Goal: Transaction & Acquisition: Purchase product/service

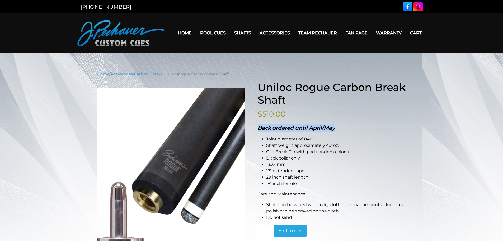
drag, startPoint x: 259, startPoint y: 128, endPoint x: 341, endPoint y: 128, distance: 81.4
click at [341, 128] on p "Back ordered until April/May" at bounding box center [332, 128] width 149 height 8
copy strong "Back ordered until April/May"
click at [449, 133] on div "Home / Accessories / Carbon Break / Uniloc Rogue Carbon Break Shaft Hover to zo…" at bounding box center [251, 218] width 503 height 295
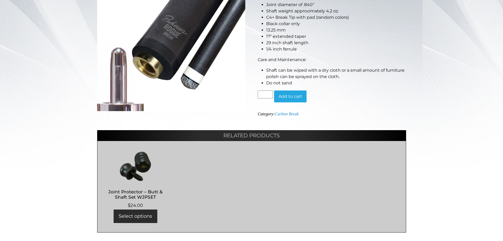
scroll to position [132, 0]
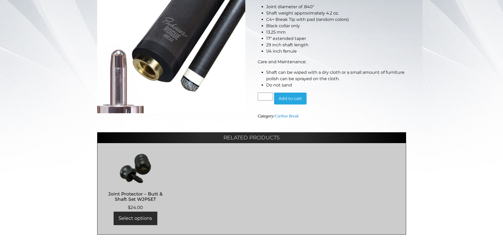
click at [278, 93] on button "Add to cart" at bounding box center [290, 98] width 33 height 12
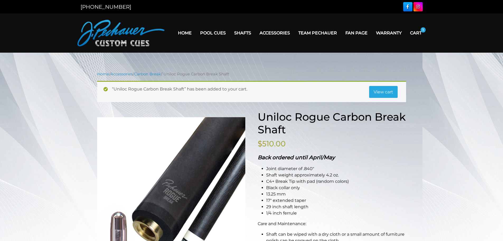
click at [382, 89] on link "View cart" at bounding box center [383, 92] width 29 height 12
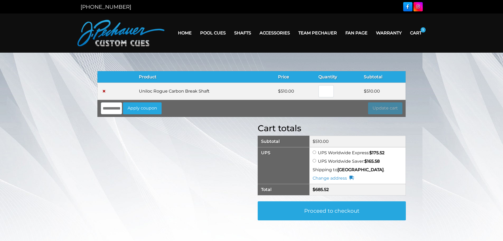
click at [413, 35] on link "Cart" at bounding box center [416, 32] width 20 height 13
click at [103, 90] on link "×" at bounding box center [104, 91] width 6 height 6
